Goal: Find specific page/section: Find specific page/section

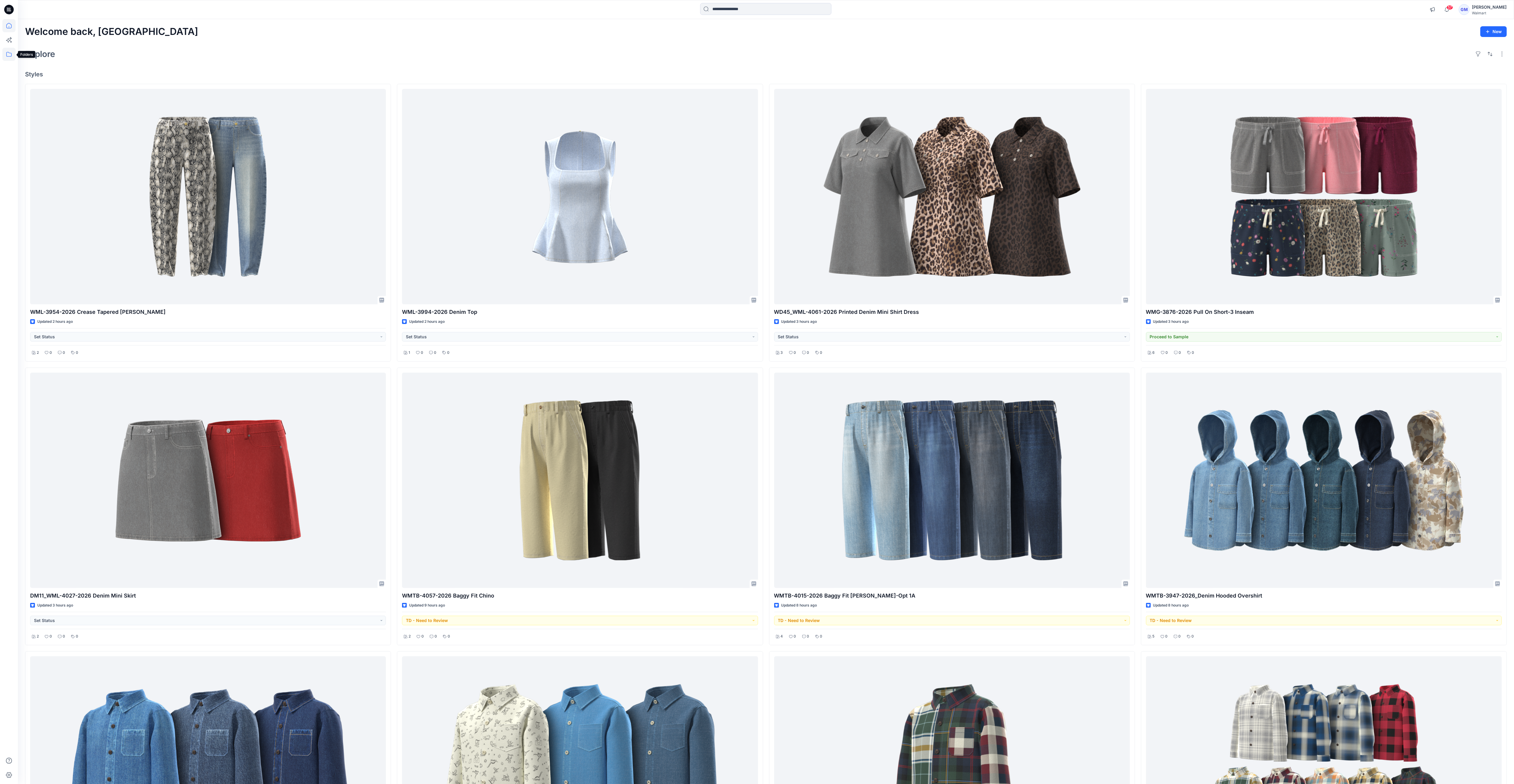
click at [9, 57] on icon at bounding box center [9, 54] width 13 height 13
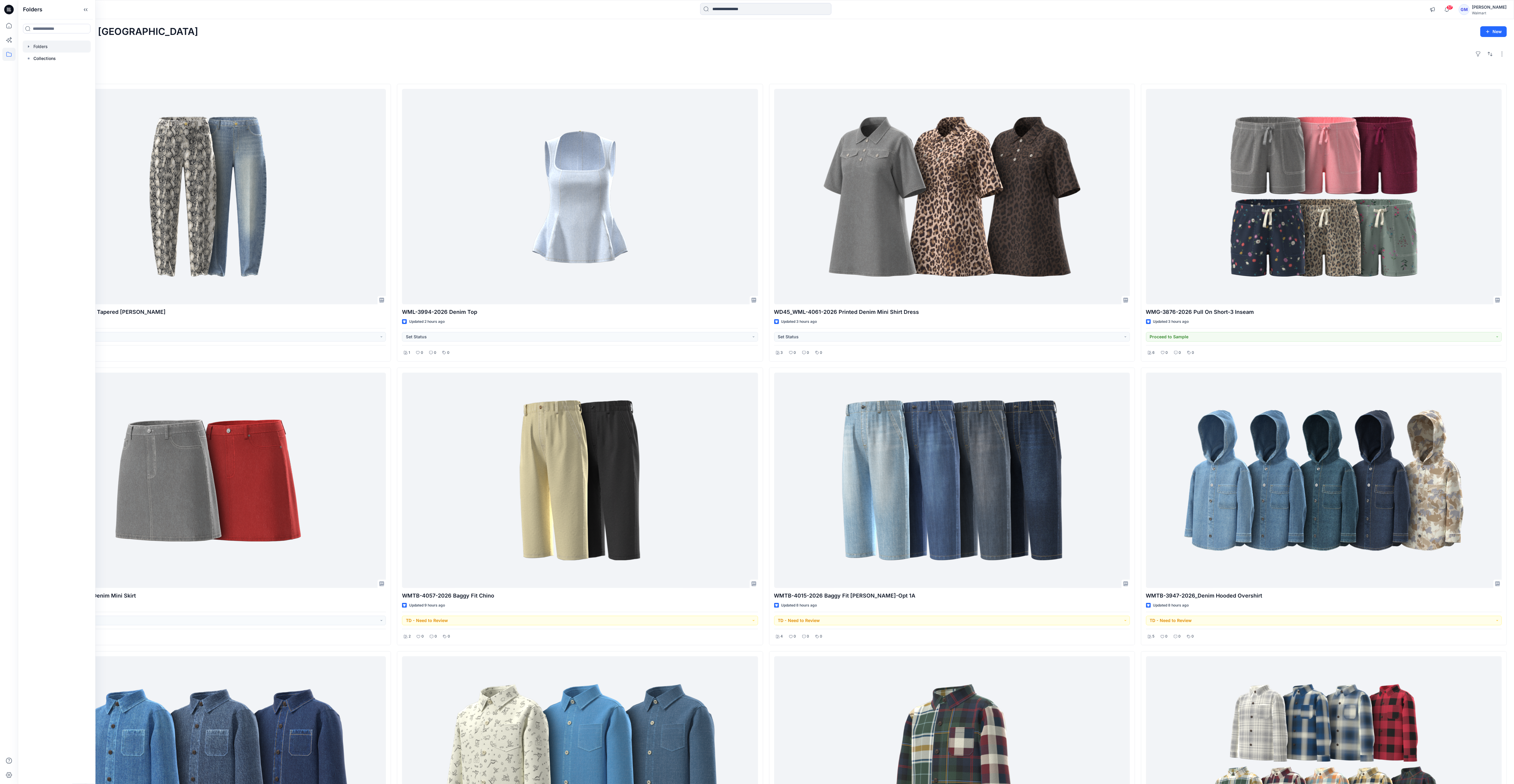
click at [40, 43] on div at bounding box center [56, 47] width 68 height 12
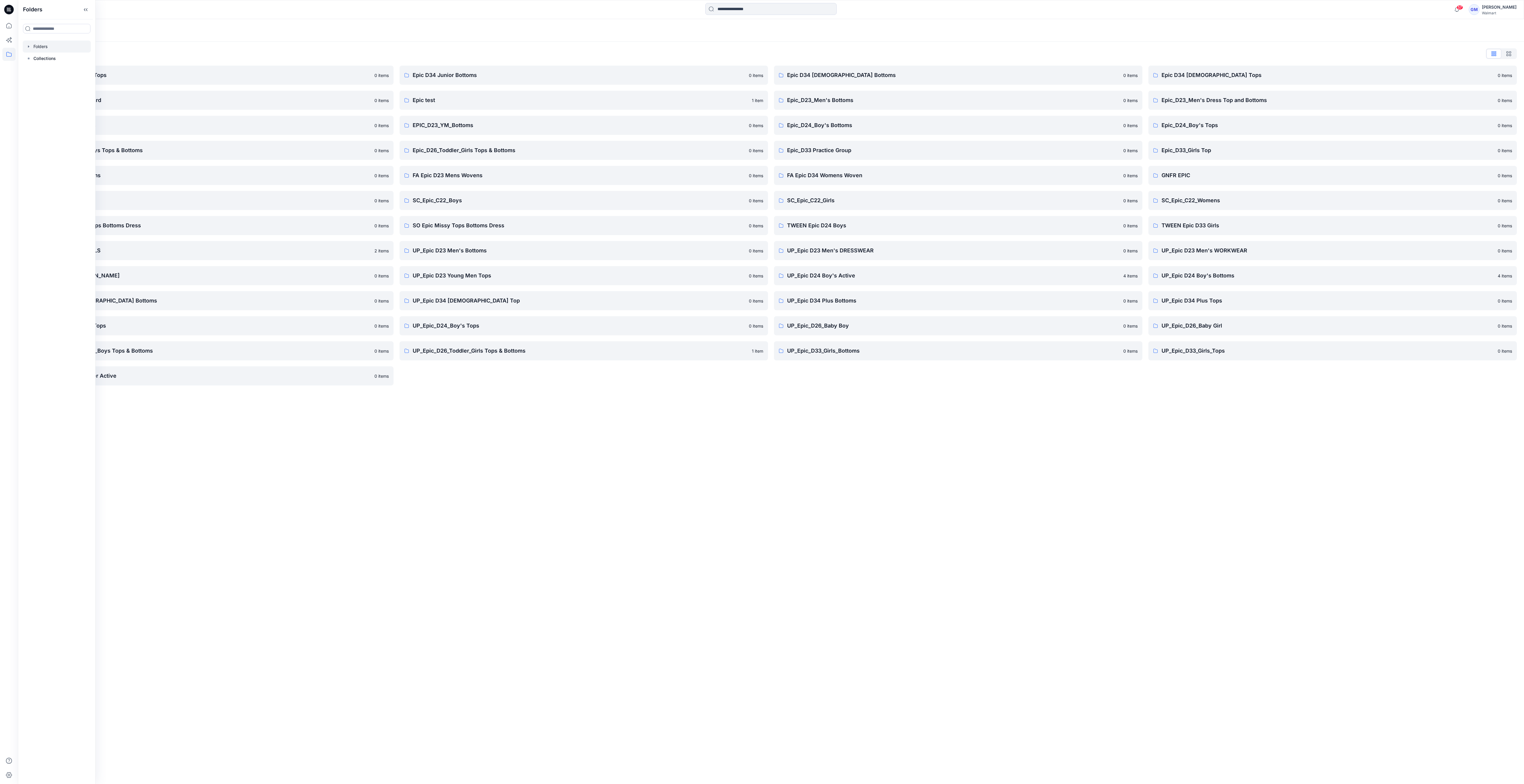
click at [487, 386] on div "Folders List Epic D23 Young Men Tops 0 items Epic NYC practice board 0 items Ep…" at bounding box center [771, 218] width 1506 height 351
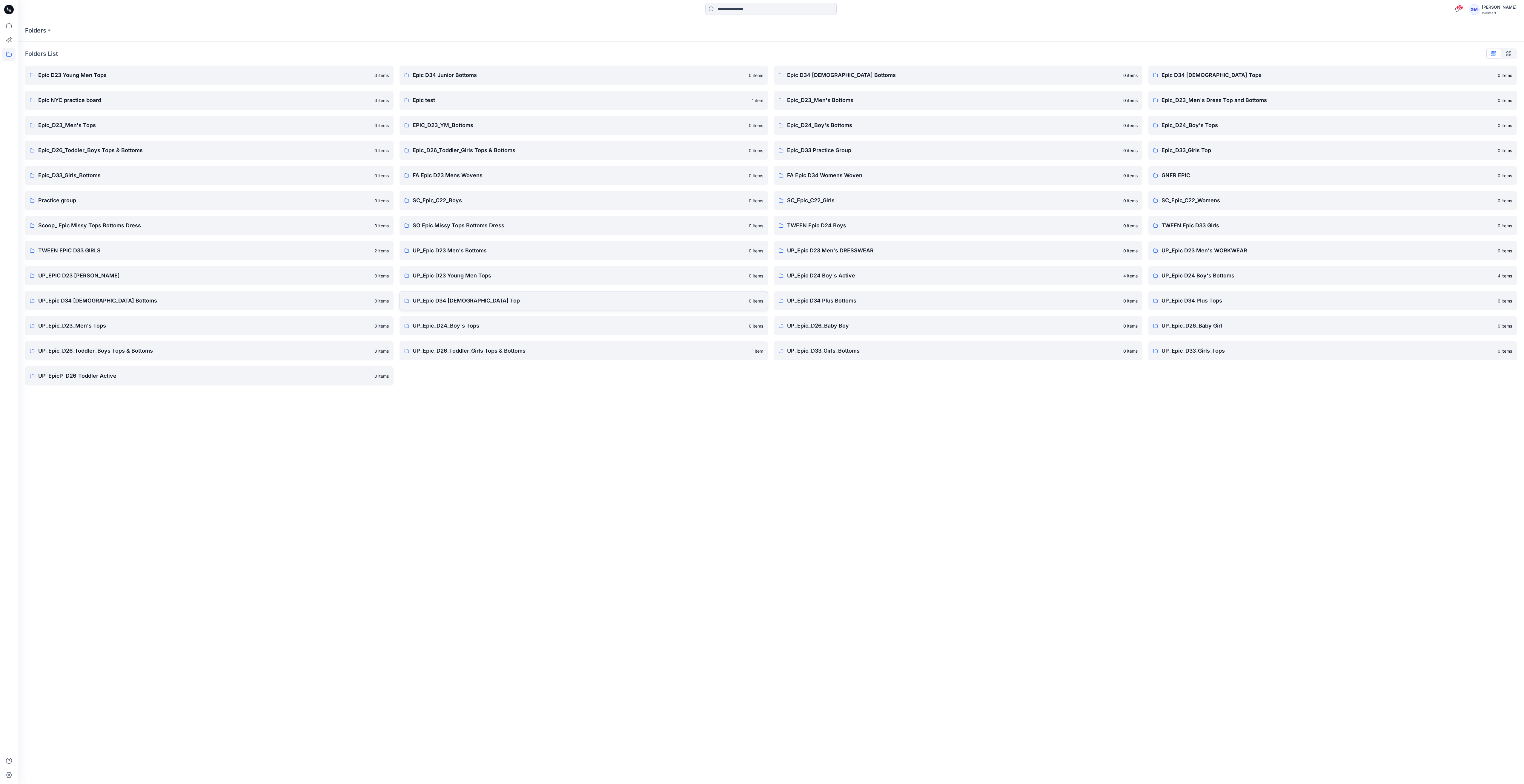
click at [522, 302] on p "UP_Epic D34 Ladies Top" at bounding box center [579, 301] width 332 height 8
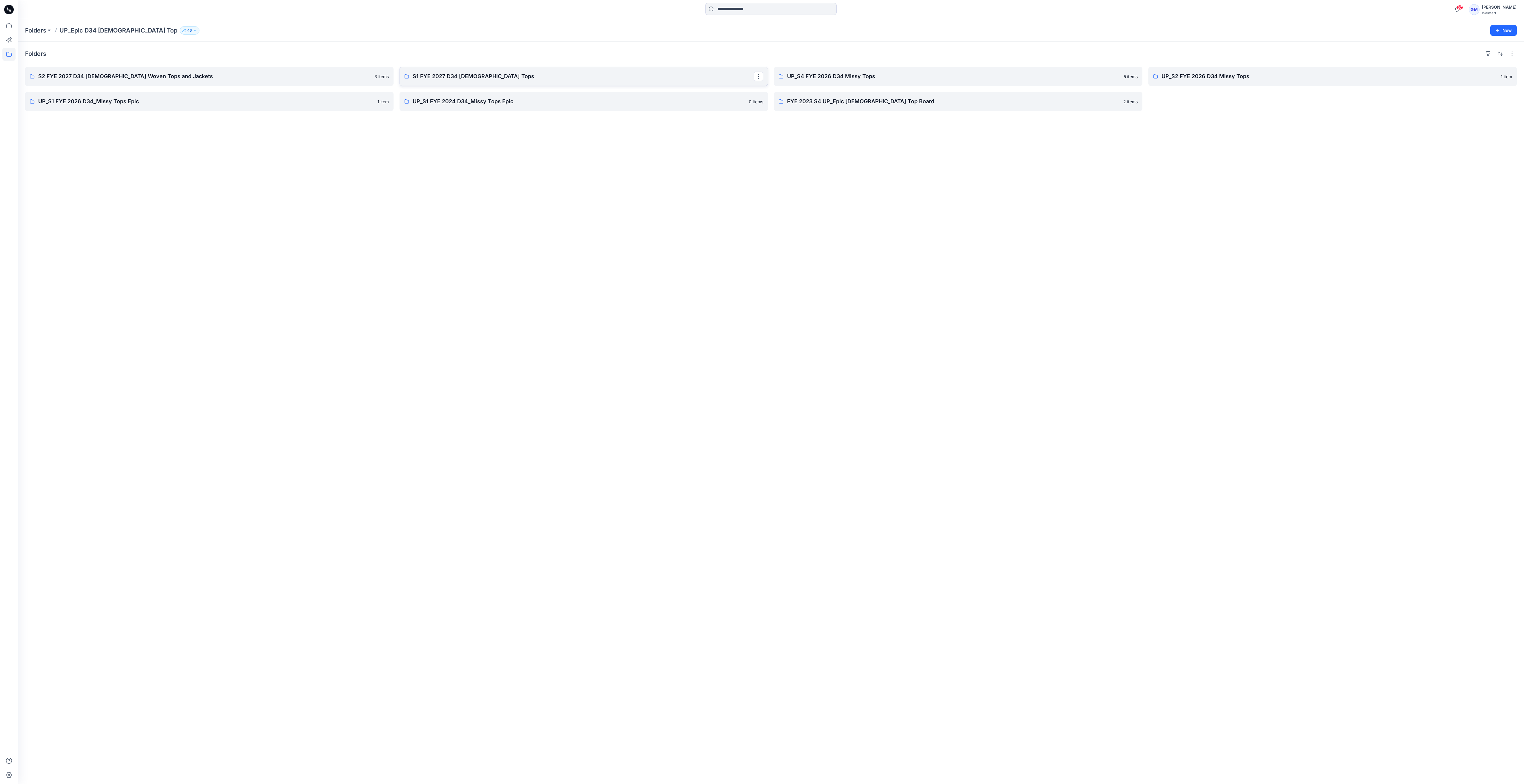
click at [641, 79] on p "S1 FYE 2027 D34 Ladies Tops" at bounding box center [583, 76] width 341 height 8
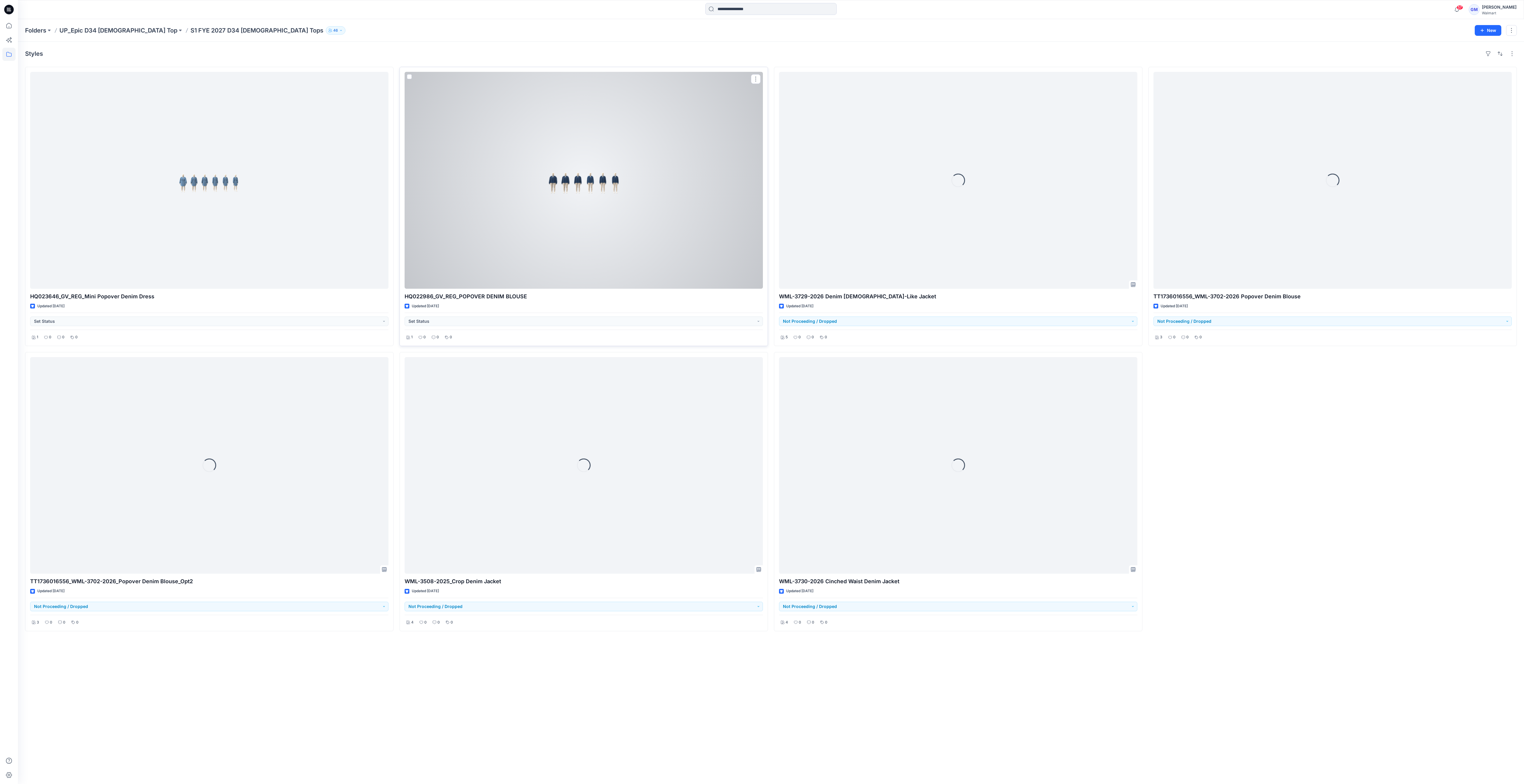
click at [594, 209] on div at bounding box center [584, 180] width 359 height 217
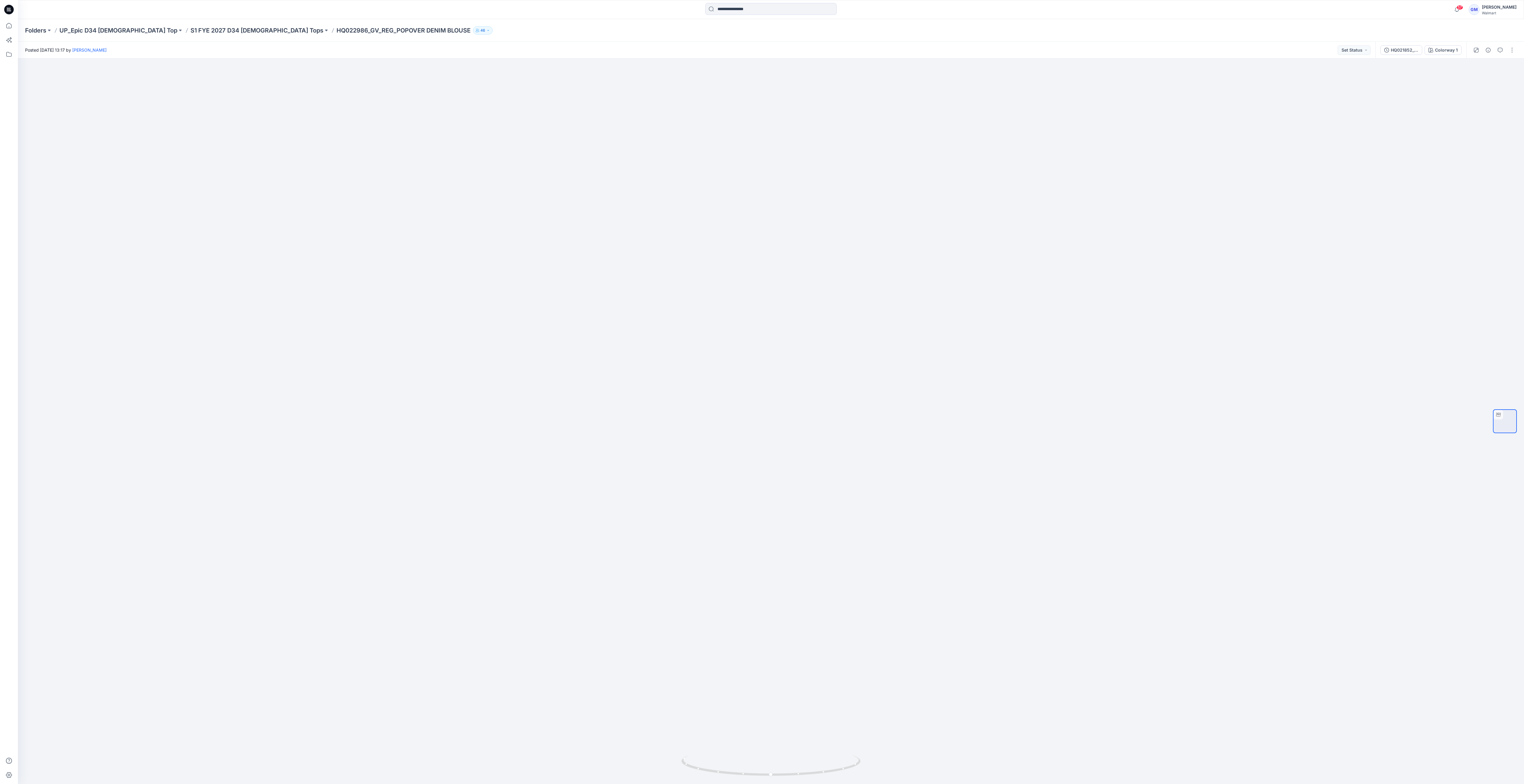
click at [775, 55] on div "HQ021852_GV_REG_DENIM SHORT 4 PM_Colorway 2_Front Colorway 1" at bounding box center [1421, 50] width 91 height 17
click at [775, 53] on button "HQ021852_GV_REG_DENIM SHORT 4 PM_Colorway 2_Front" at bounding box center [1401, 50] width 42 height 9
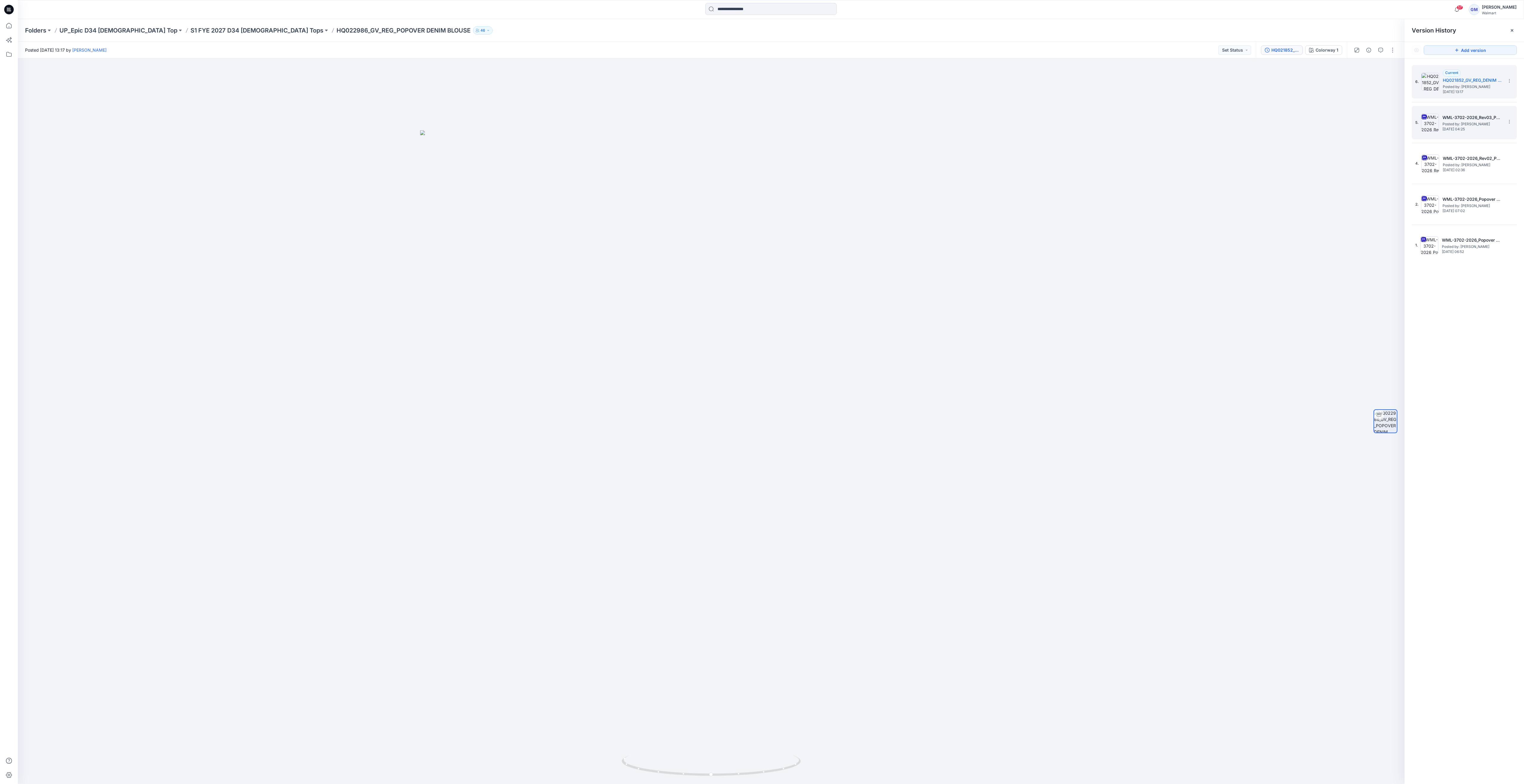
click at [775, 124] on span "Posted by: [PERSON_NAME]" at bounding box center [1472, 124] width 60 height 6
click at [775, 87] on span "Posted by: [PERSON_NAME]" at bounding box center [1473, 87] width 60 height 6
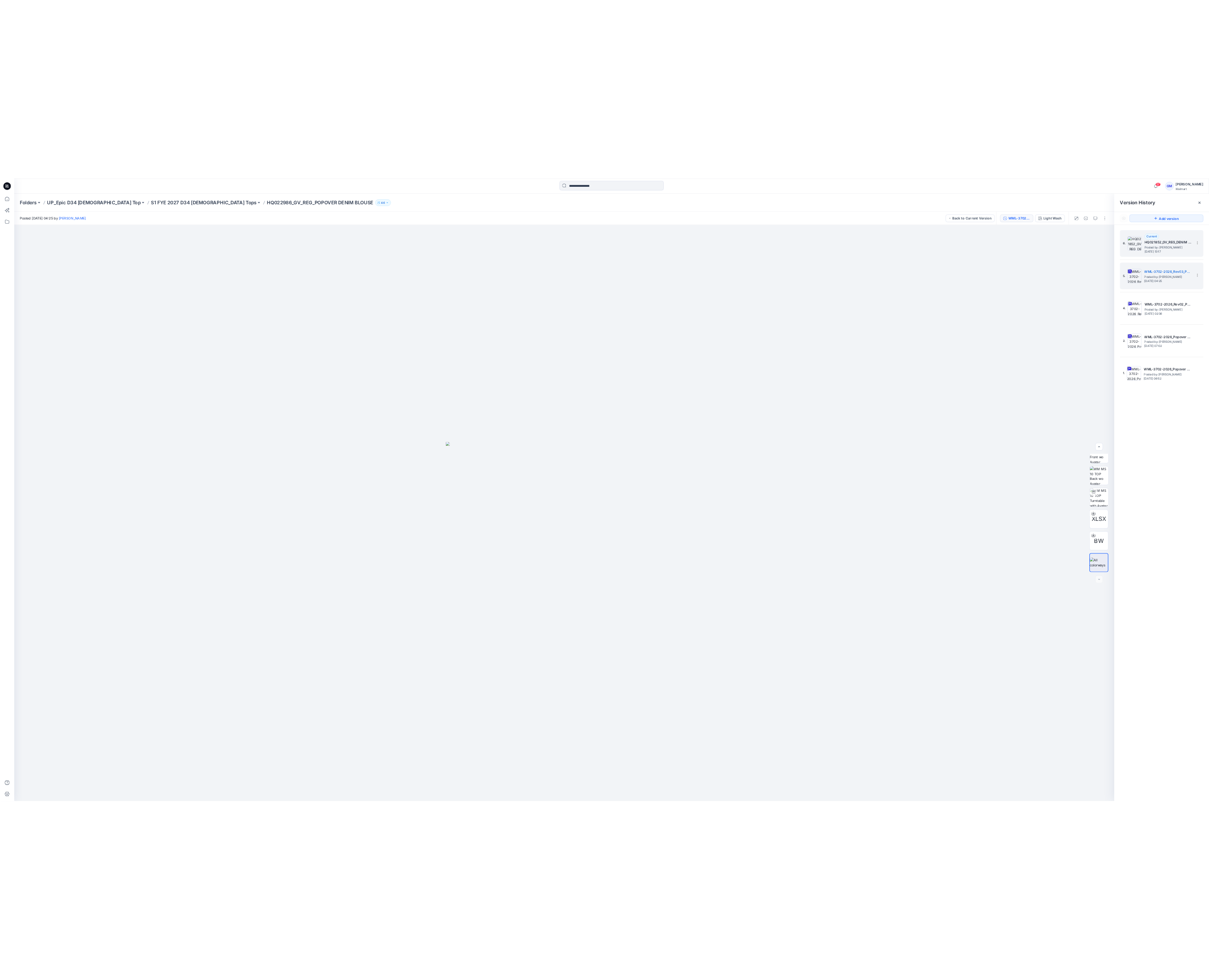
scroll to position [0, 0]
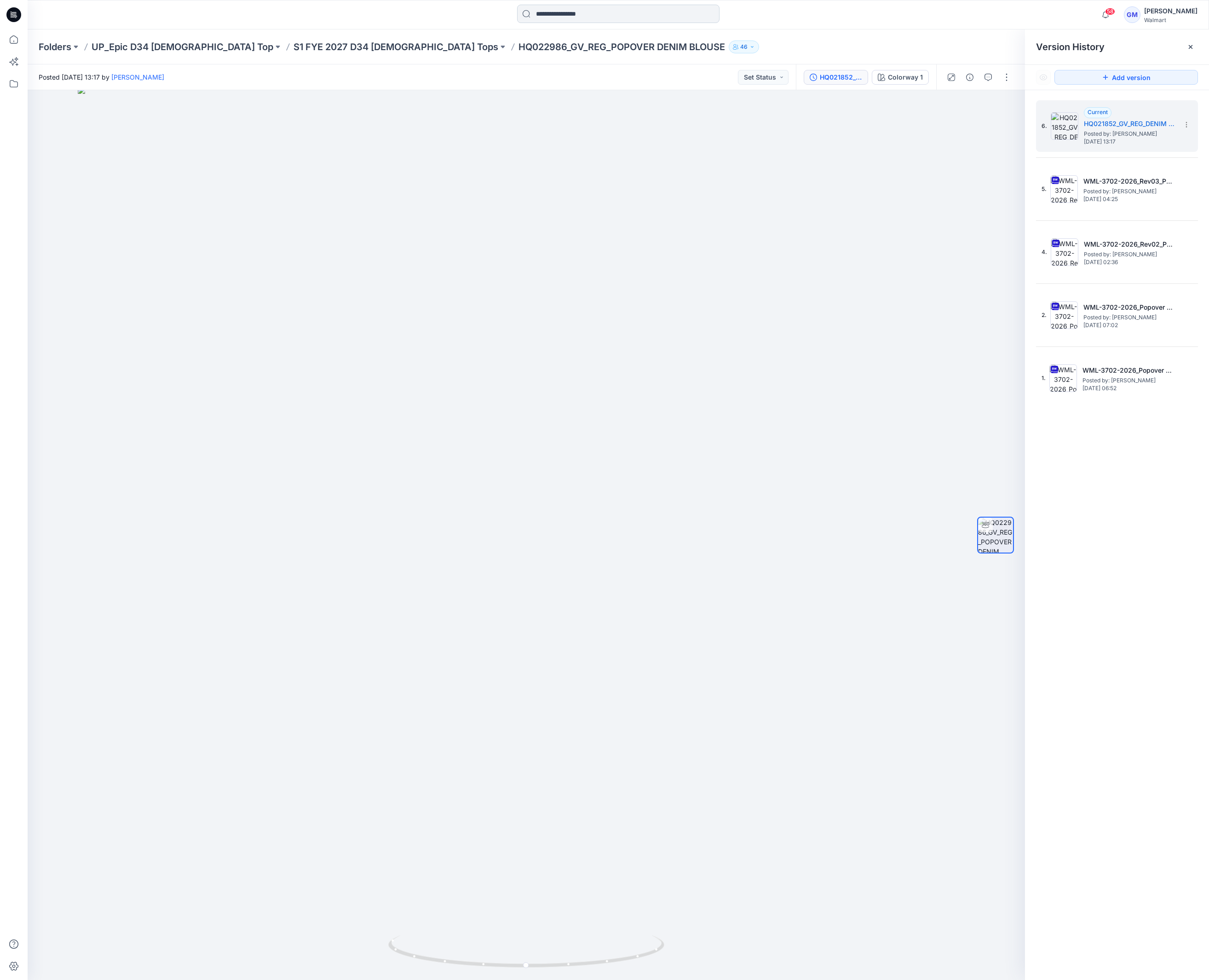
click at [584, 19] on input at bounding box center [618, 14] width 202 height 18
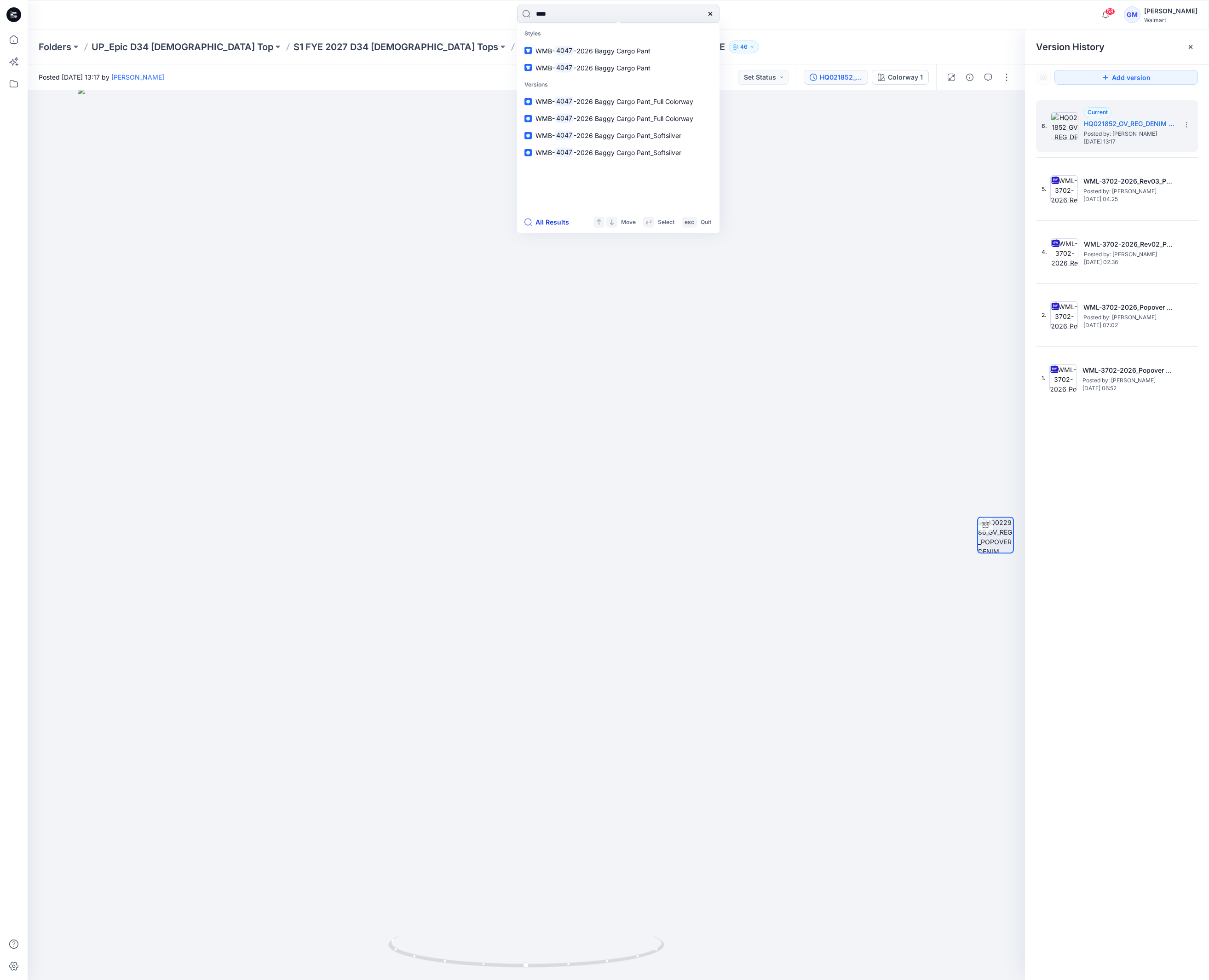
type input "****"
click at [554, 222] on button "All Results" at bounding box center [550, 222] width 51 height 11
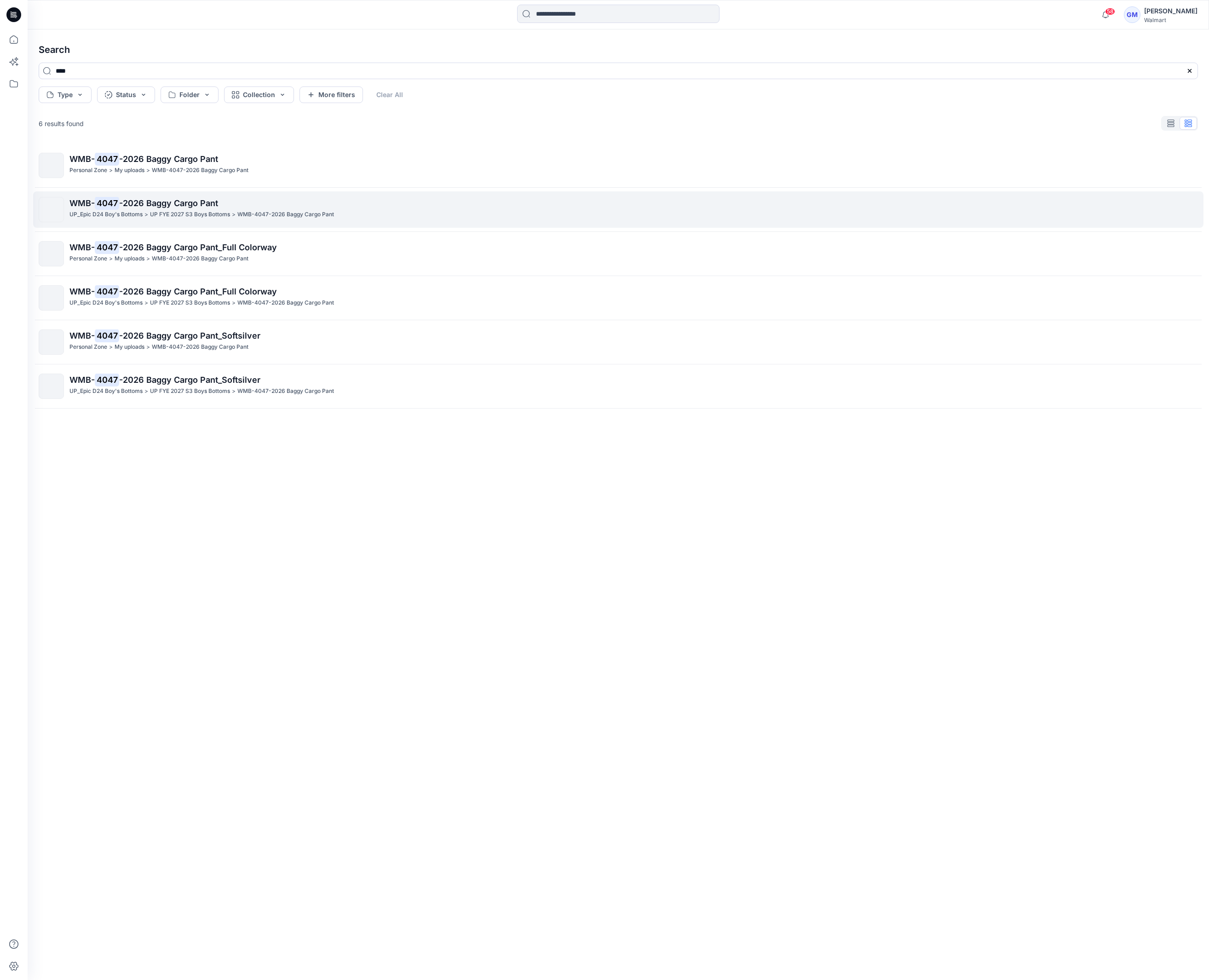
click at [180, 205] on span "-2026 Baggy Cargo Pant" at bounding box center [169, 203] width 99 height 10
